Goal: Task Accomplishment & Management: Manage account settings

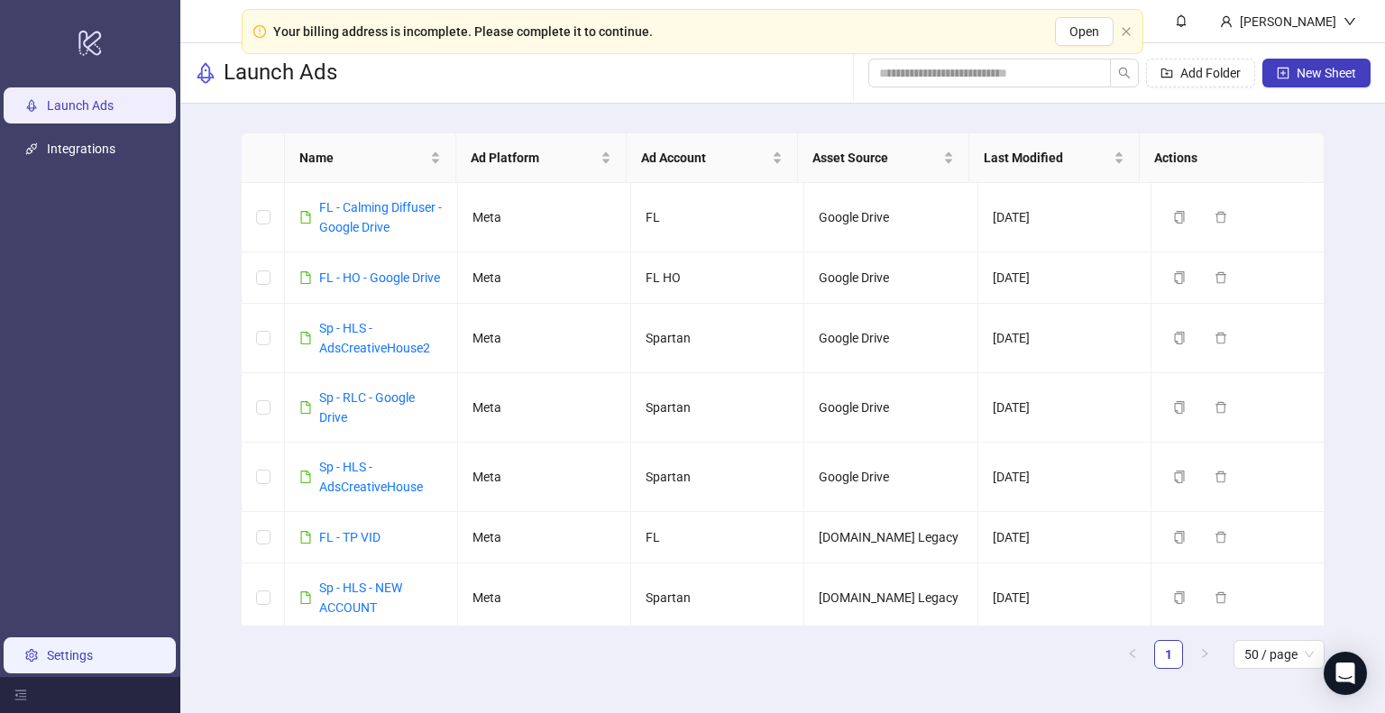
click at [68, 651] on link "Settings" at bounding box center [70, 655] width 46 height 14
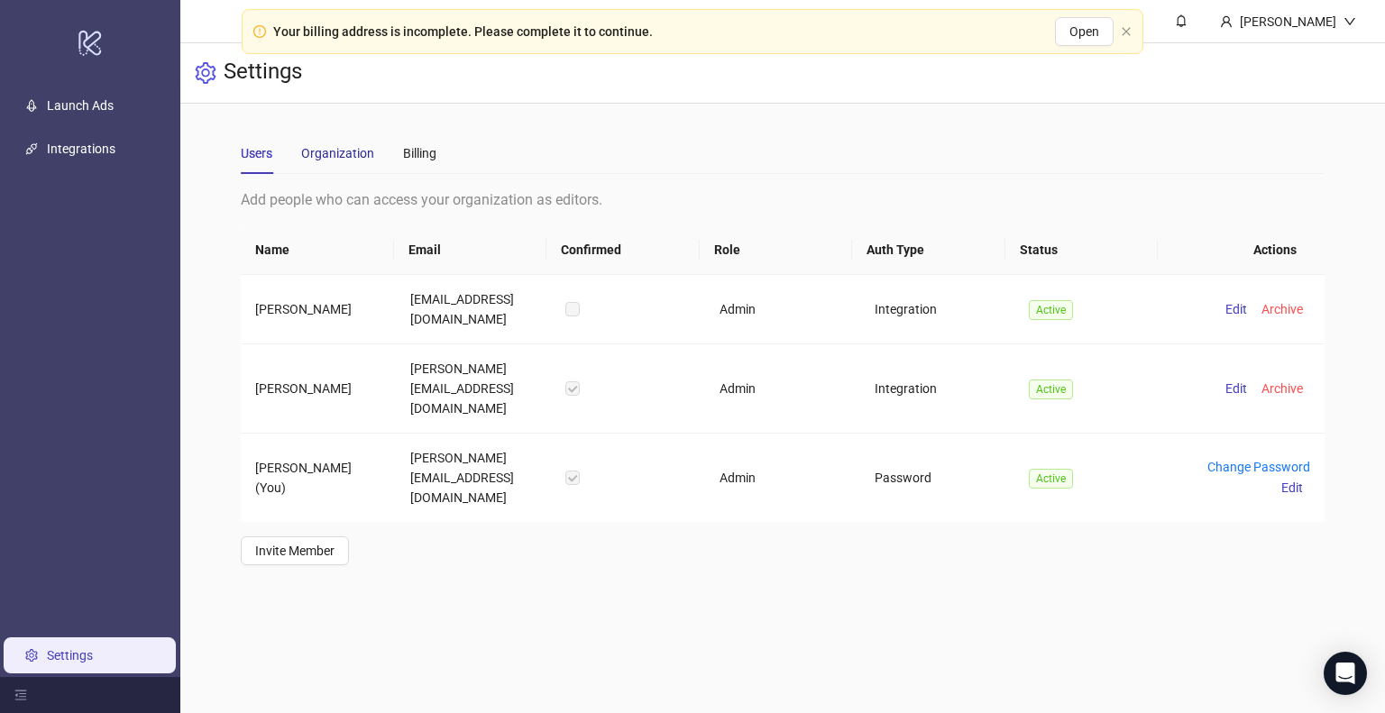
click at [346, 160] on div "Organization" at bounding box center [337, 153] width 73 height 20
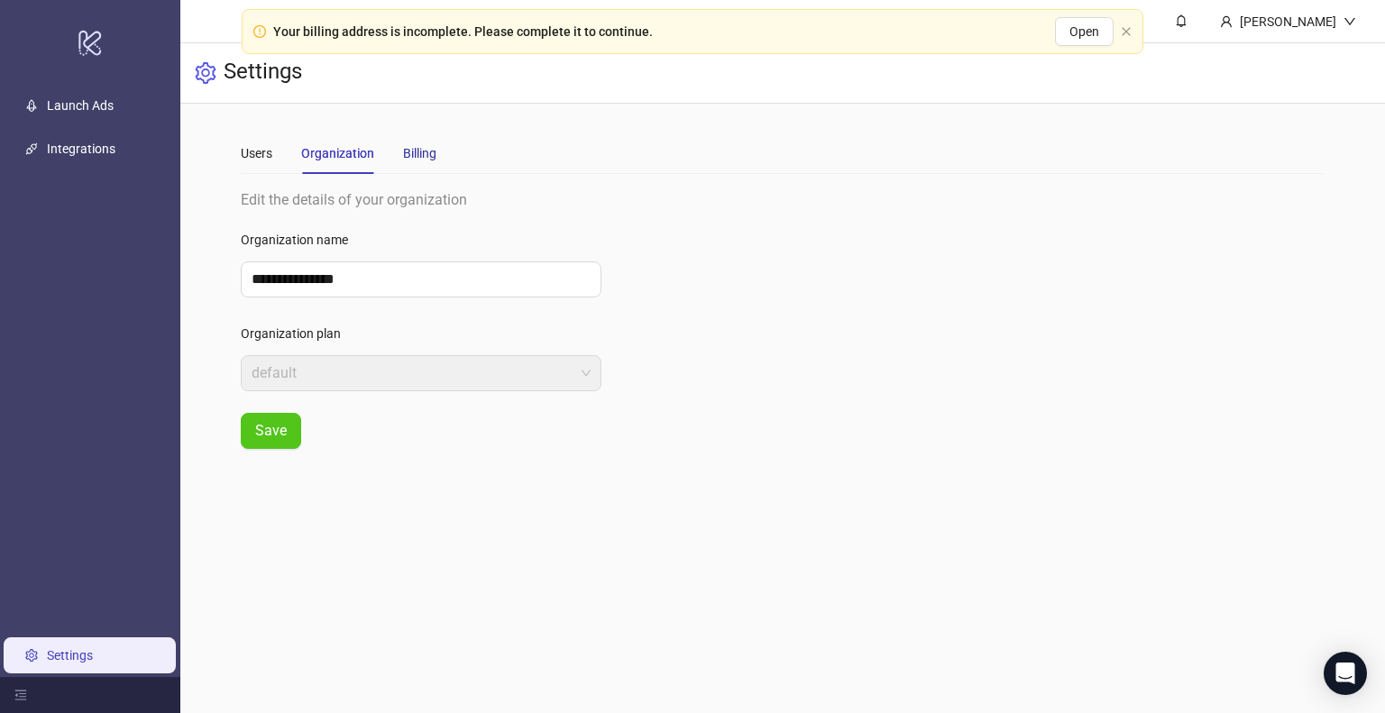
click at [420, 152] on div "Billing" at bounding box center [419, 153] width 33 height 20
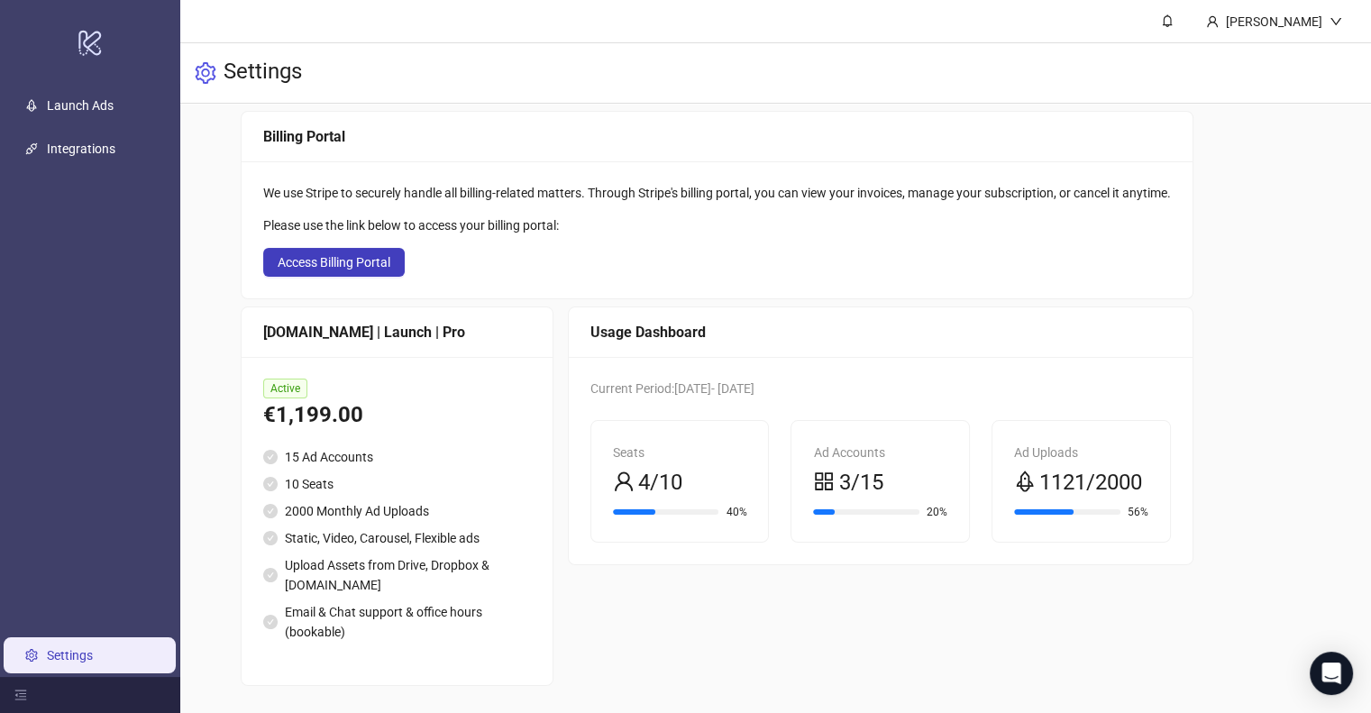
scroll to position [78, 0]
drag, startPoint x: 368, startPoint y: 252, endPoint x: 324, endPoint y: 254, distance: 44.3
click at [324, 254] on button "Access Billing Portal" at bounding box center [334, 262] width 142 height 29
click at [98, 154] on link "Integrations" at bounding box center [81, 149] width 69 height 14
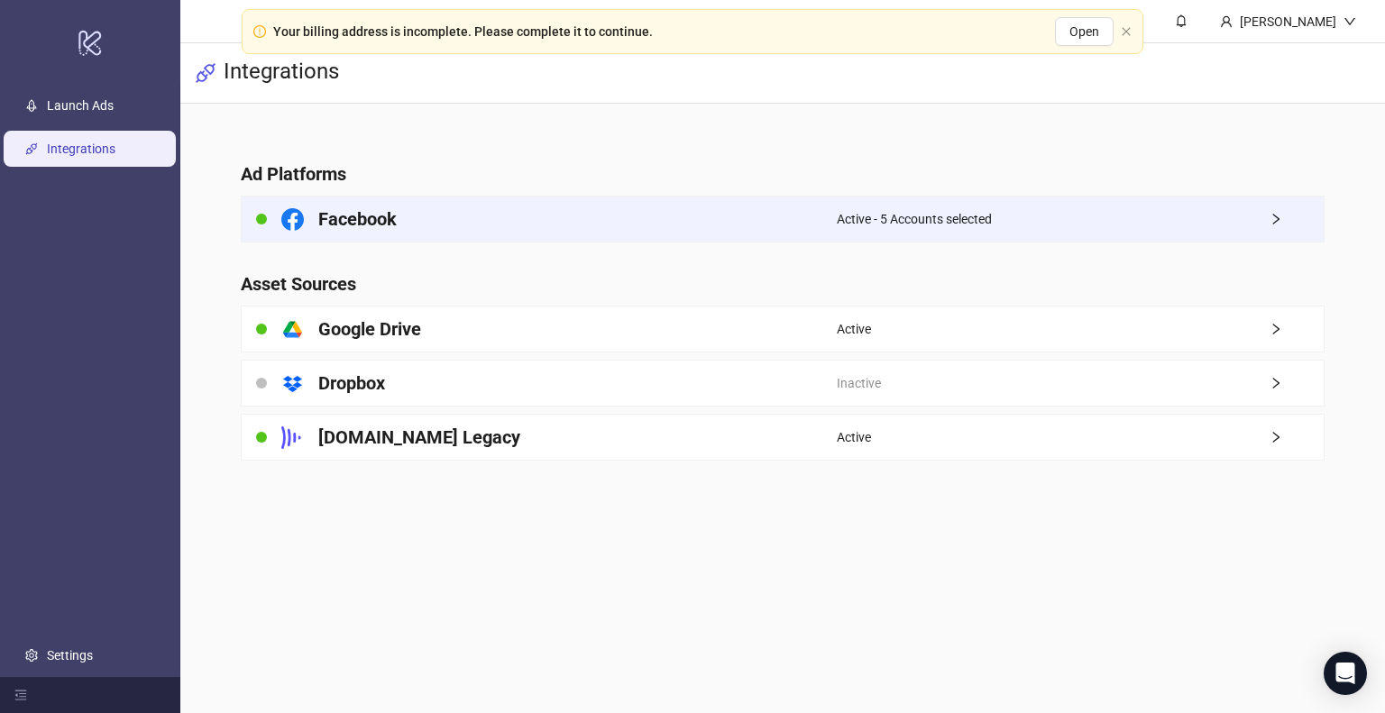
click at [440, 241] on div "Facebook" at bounding box center [539, 219] width 595 height 45
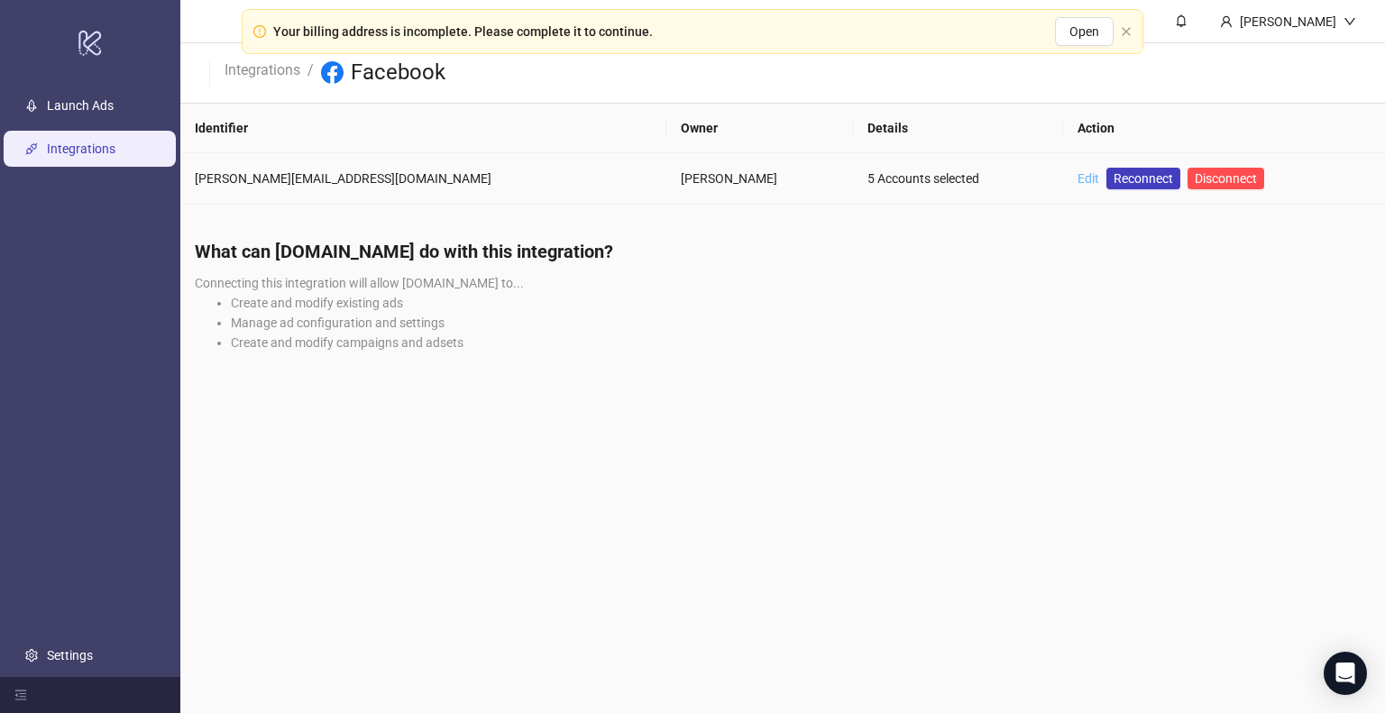
click at [1077, 176] on link "Edit" at bounding box center [1088, 178] width 22 height 14
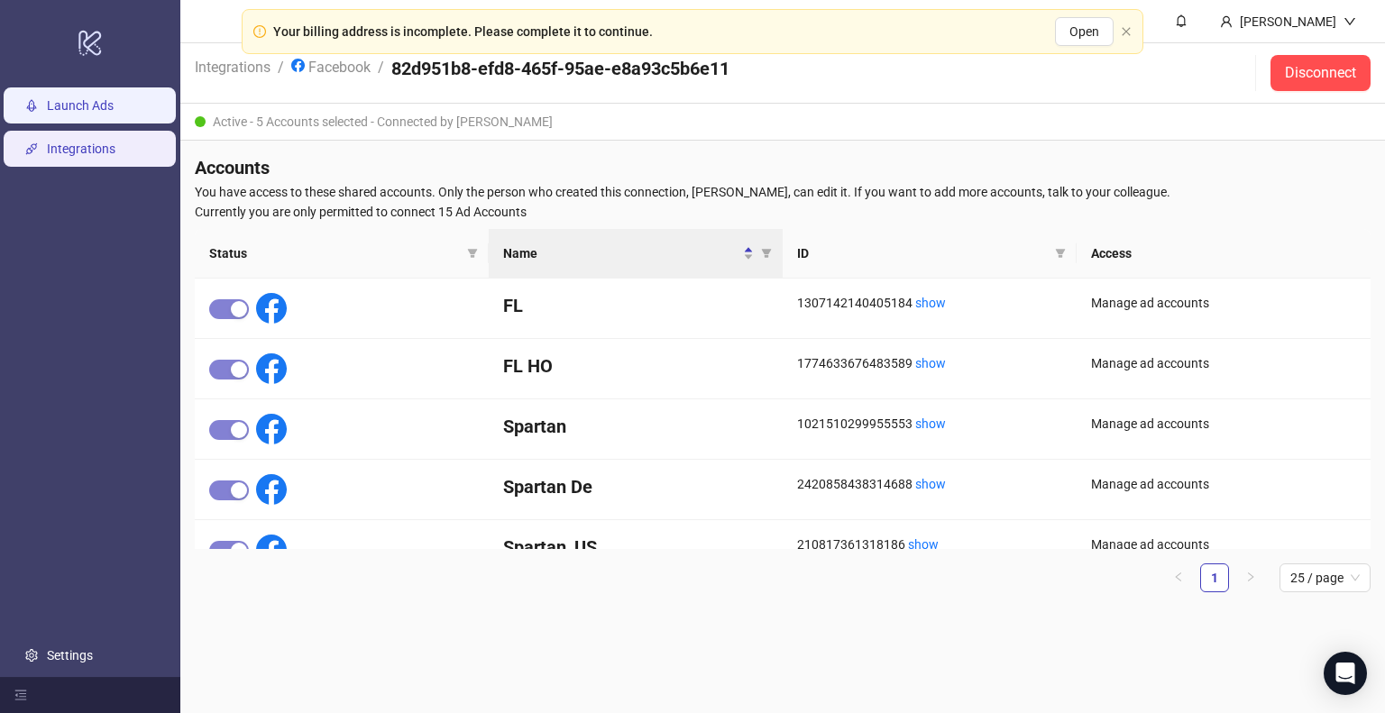
click at [79, 113] on link "Launch Ads" at bounding box center [80, 105] width 67 height 14
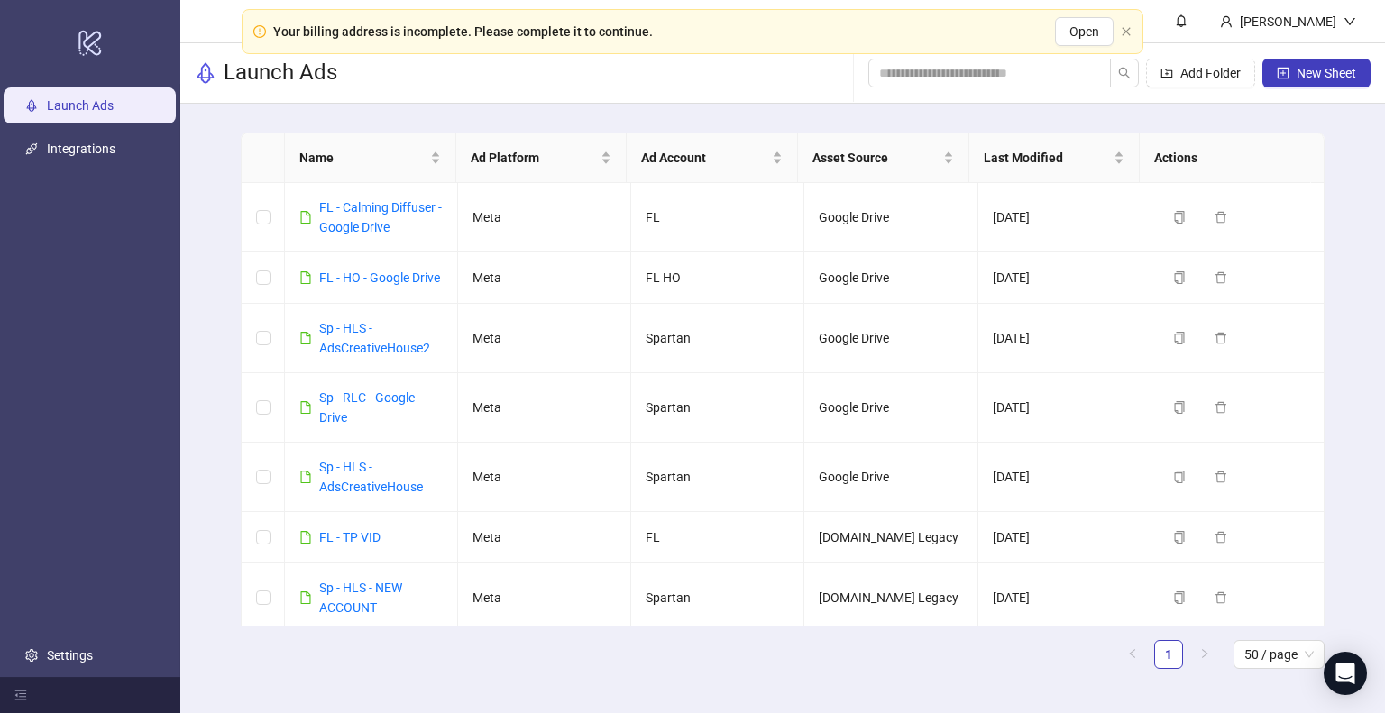
click at [79, 113] on link "Launch Ads" at bounding box center [80, 105] width 67 height 14
